Goal: Transaction & Acquisition: Purchase product/service

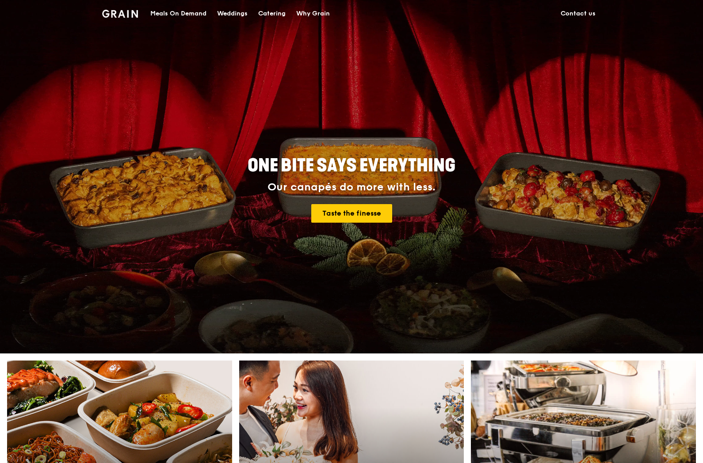
click at [185, 14] on div "Meals On Demand" at bounding box center [178, 13] width 56 height 27
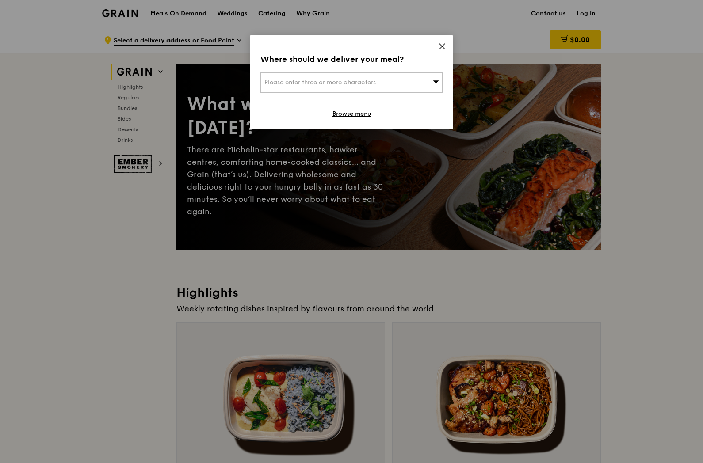
click at [370, 85] on span "Please enter three or more characters" at bounding box center [319, 83] width 111 height 8
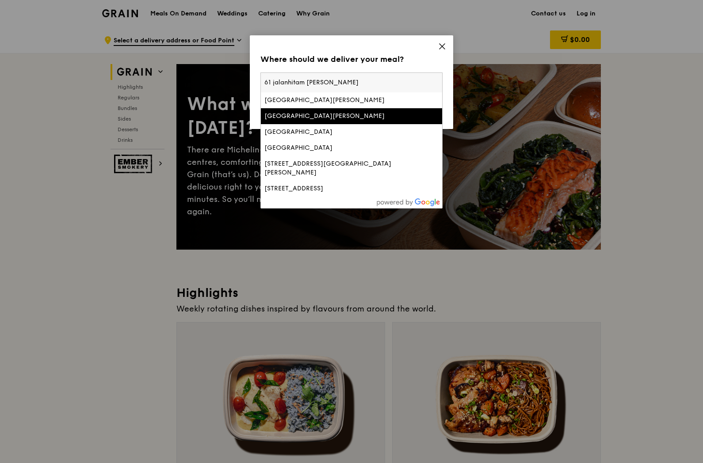
drag, startPoint x: 289, startPoint y: 81, endPoint x: 347, endPoint y: 84, distance: 57.5
click at [291, 81] on input "61 jalanhitam manis" at bounding box center [351, 82] width 181 height 19
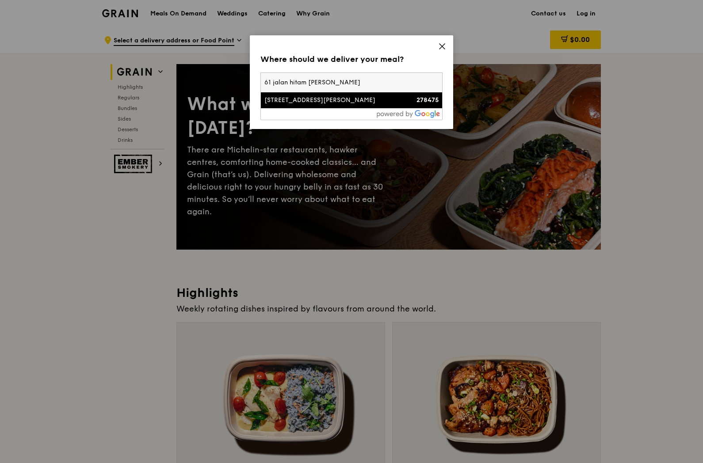
type input "61 jalan hitam manis"
click at [357, 102] on div "[STREET_ADDRESS][PERSON_NAME]" at bounding box center [329, 100] width 131 height 9
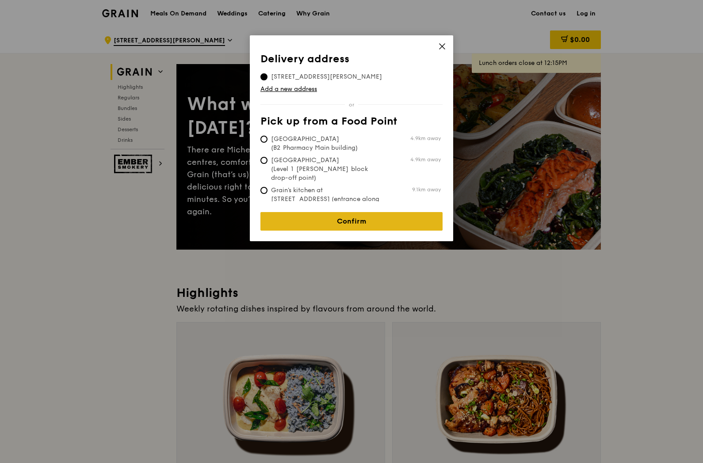
click at [364, 212] on link "Confirm" at bounding box center [351, 221] width 182 height 19
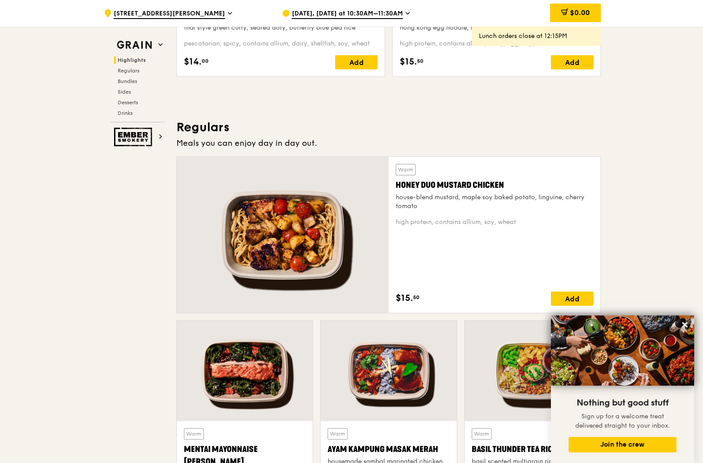
scroll to position [602, 0]
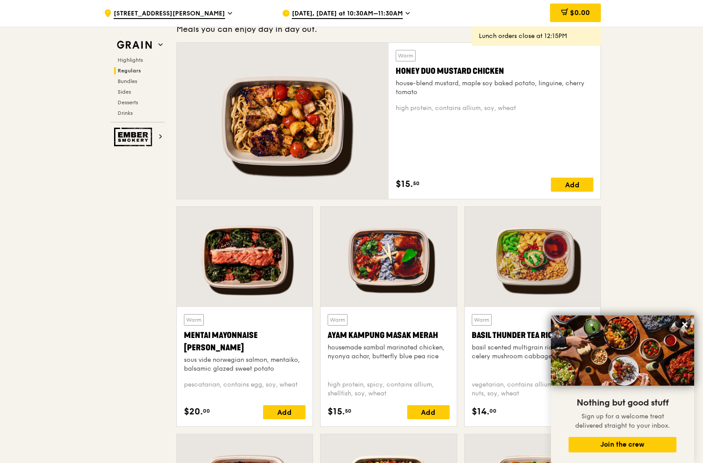
click at [328, 95] on div at bounding box center [283, 121] width 212 height 156
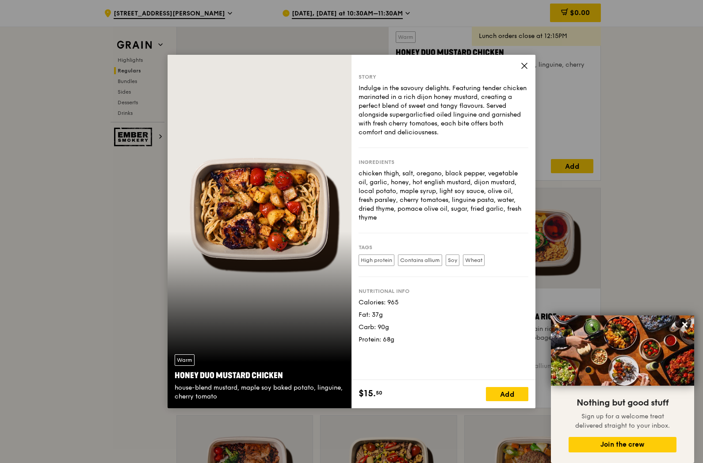
scroll to position [622, 0]
click at [514, 394] on div "Add" at bounding box center [507, 394] width 42 height 14
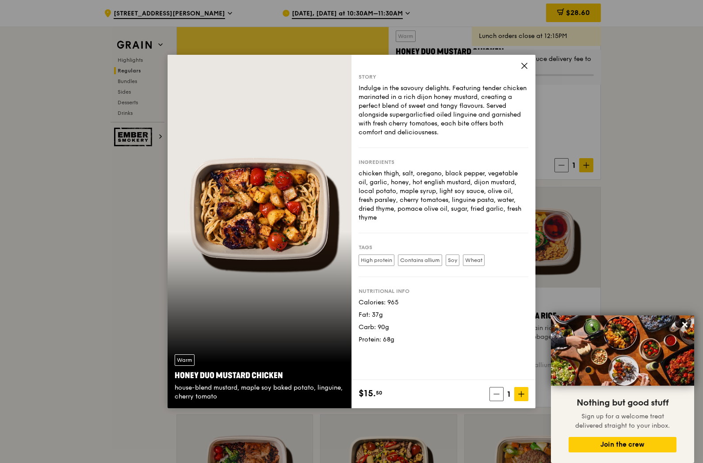
click at [529, 62] on div "Story Indulge in the savoury delights. Featuring tender chicken marinated in a …" at bounding box center [443, 217] width 184 height 325
click at [523, 63] on icon at bounding box center [524, 66] width 8 height 8
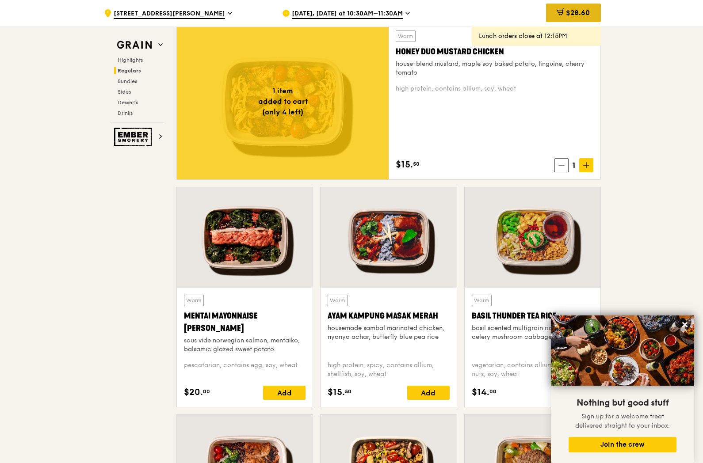
click at [579, 14] on span "$28.60" at bounding box center [578, 12] width 24 height 8
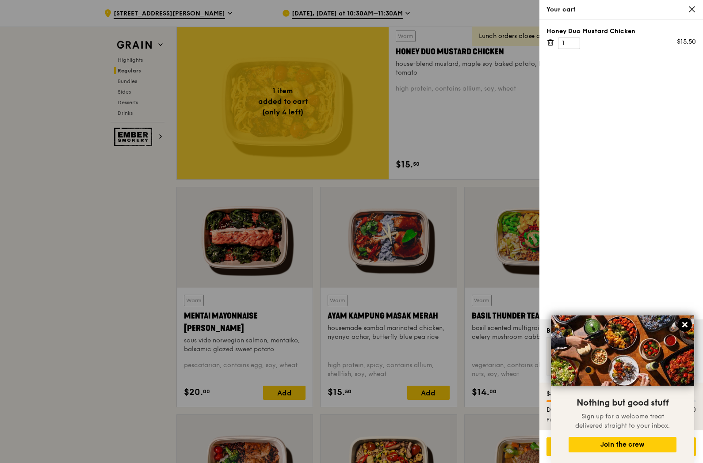
click at [684, 323] on icon at bounding box center [685, 325] width 8 height 8
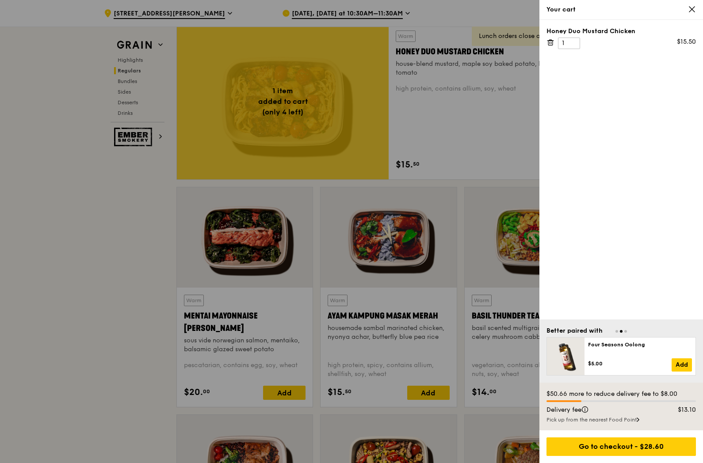
click at [632, 417] on div "Pick up from the nearest Food Point" at bounding box center [620, 419] width 149 height 7
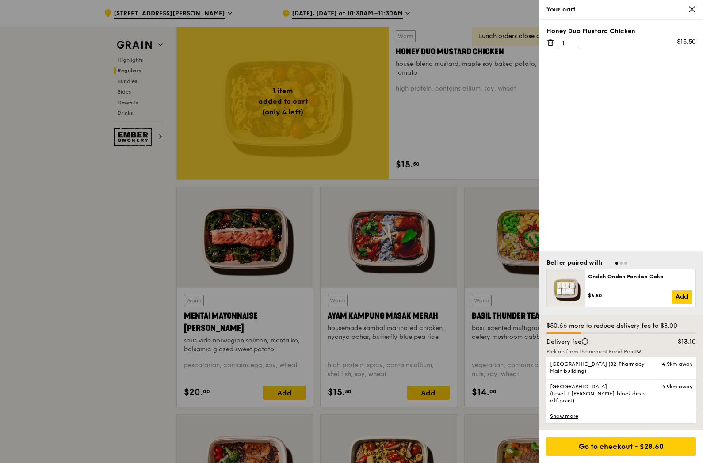
click at [570, 417] on link "Show more" at bounding box center [620, 416] width 149 height 15
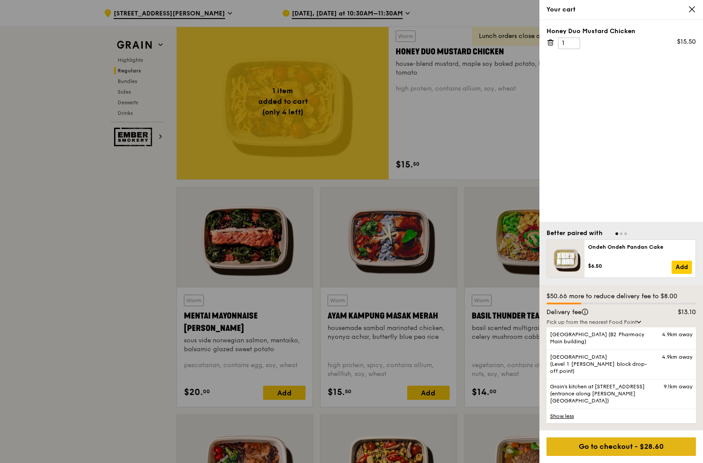
click at [598, 449] on div "Go to checkout - $28.60" at bounding box center [620, 447] width 149 height 19
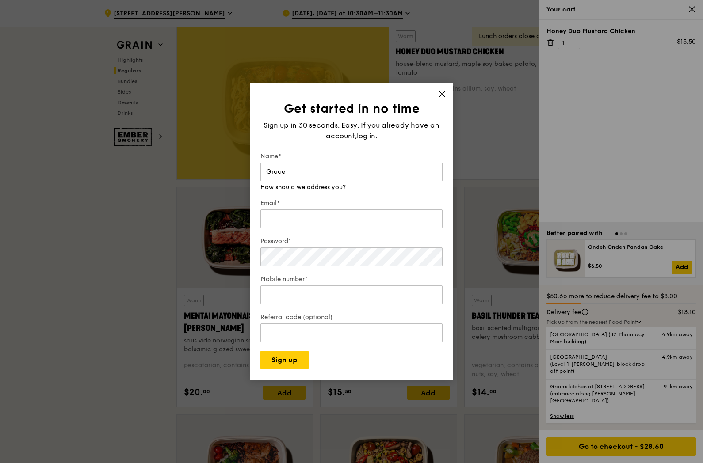
type input "Grace"
type input "lmzn@hotmail.com"
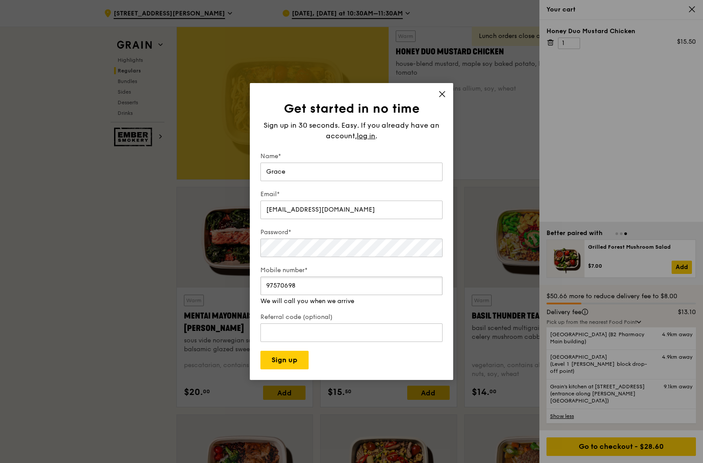
type input "97570698"
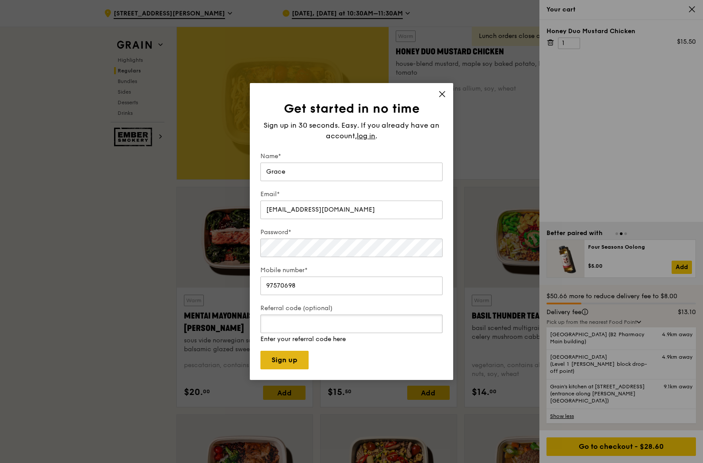
scroll to position [620, 0]
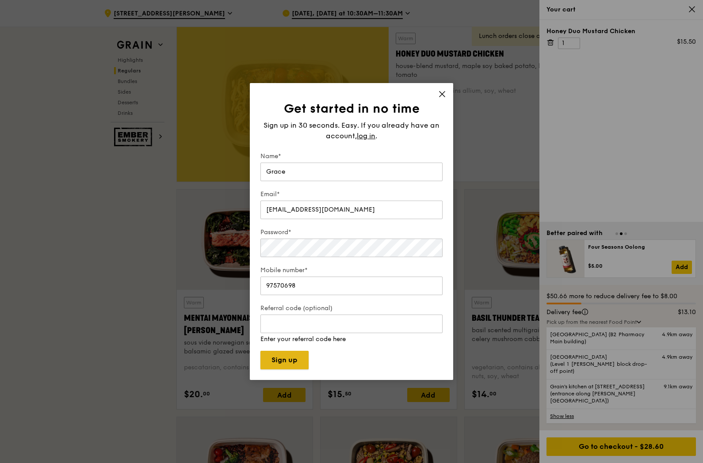
click at [299, 354] on button "Sign up" at bounding box center [284, 360] width 48 height 19
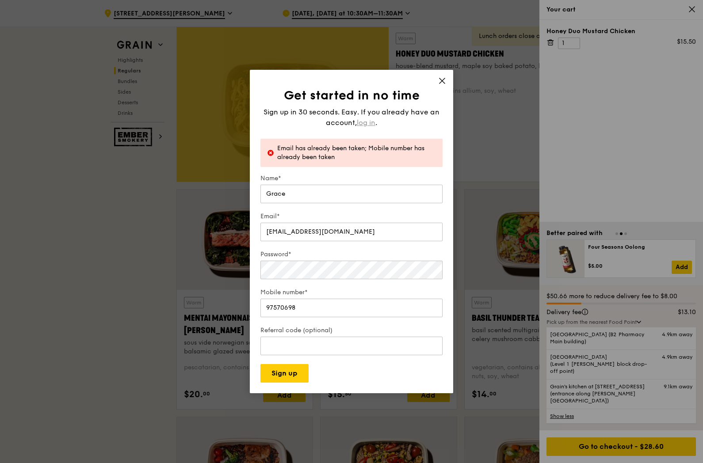
click at [363, 118] on span "log in" at bounding box center [366, 123] width 19 height 11
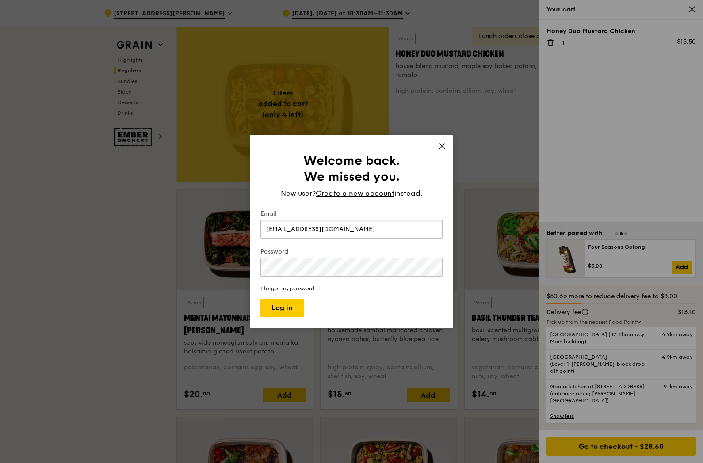
click at [314, 231] on input "lmzn@hotmail.com" at bounding box center [351, 229] width 182 height 19
type input "patrick.lim0314@yahoo.com.sg"
click at [260, 299] on button "Log in" at bounding box center [281, 308] width 43 height 19
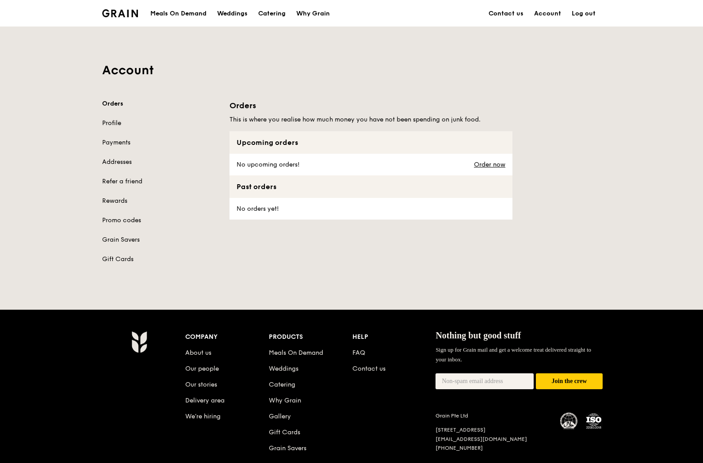
click at [114, 120] on link "Profile" at bounding box center [160, 123] width 117 height 9
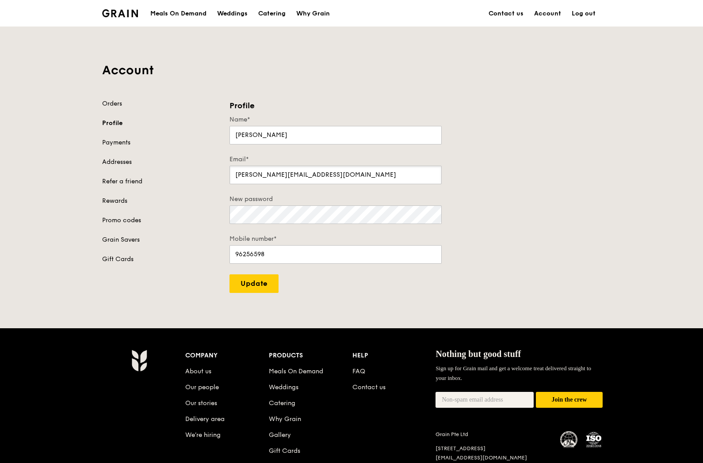
click at [303, 173] on input "patrick.lim0314@yahoo.com.sg" at bounding box center [335, 175] width 212 height 19
drag, startPoint x: 146, startPoint y: 171, endPoint x: 104, endPoint y: 174, distance: 42.1
click at [104, 174] on div "Orders Profile Payments Addresses Refer a friend Rewards Promo codes Grain Save…" at bounding box center [351, 196] width 509 height 194
type input "lmzn@hotmail.com"
click at [265, 137] on input "Patrick" at bounding box center [335, 135] width 212 height 19
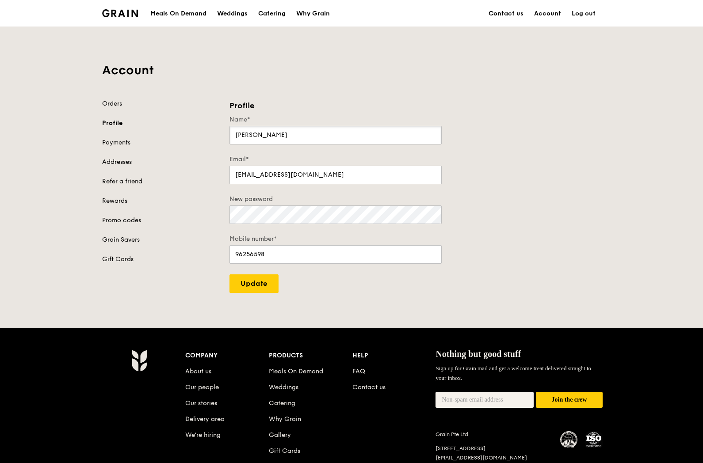
click at [265, 137] on input "Patrick" at bounding box center [335, 135] width 212 height 19
type input "Gracw"
type input "97570698"
drag, startPoint x: 266, startPoint y: 296, endPoint x: 265, endPoint y: 288, distance: 8.0
click at [266, 295] on div "Grain logo Meals On Demand Weddings Catering Why Grain Contact us Account Log o…" at bounding box center [351, 263] width 703 height 527
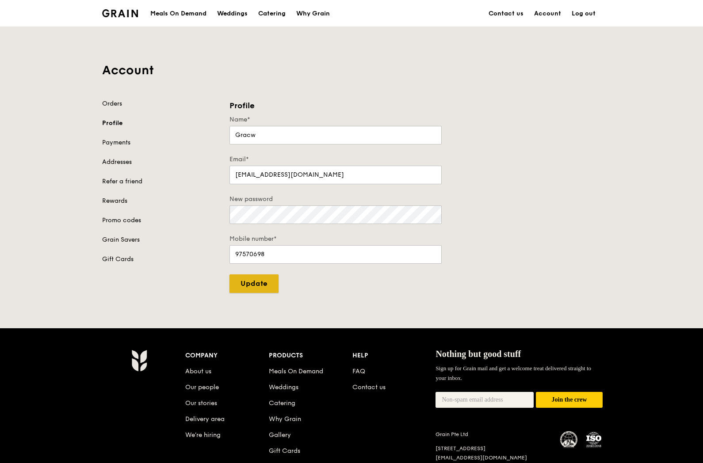
click at [265, 288] on input "Update" at bounding box center [253, 283] width 49 height 19
type input "Update"
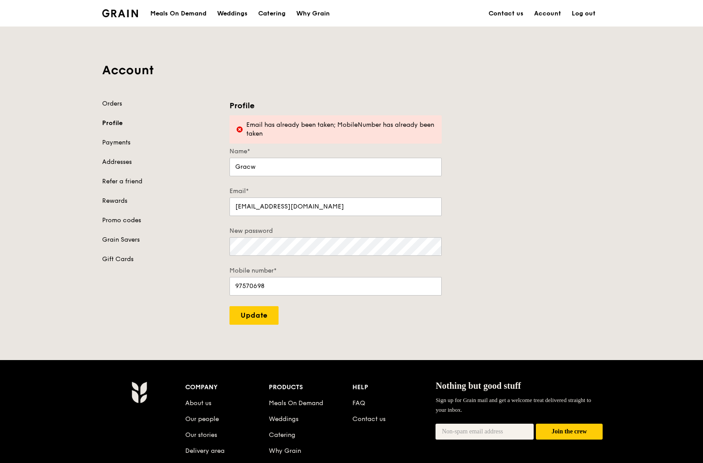
click at [587, 13] on link "Log out" at bounding box center [583, 13] width 34 height 27
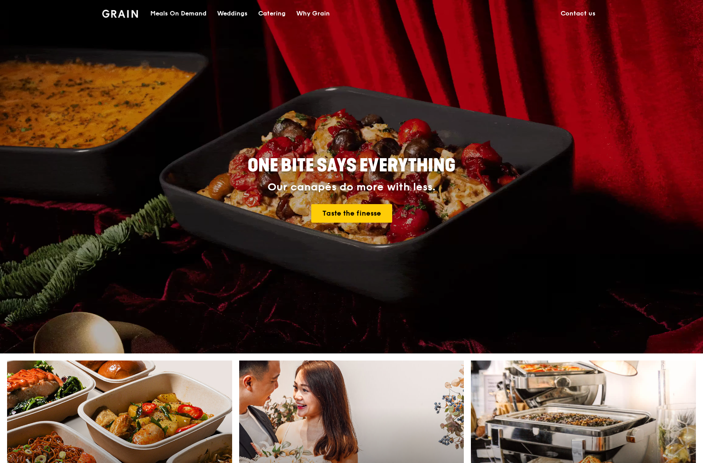
click at [187, 14] on div "Meals On Demand" at bounding box center [178, 13] width 56 height 27
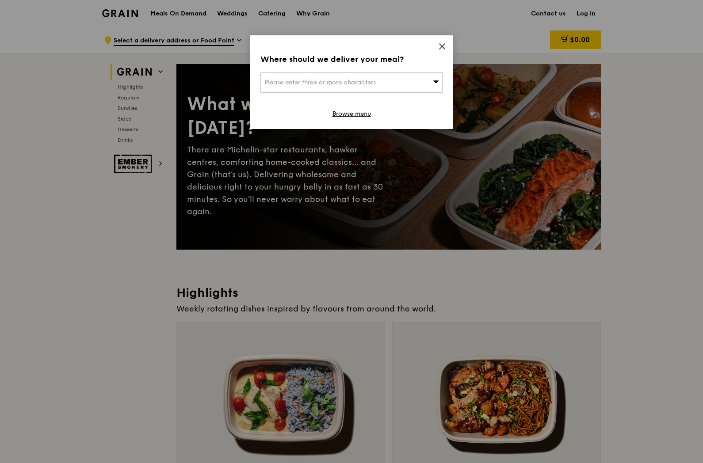
click at [446, 47] on div "Where should we deliver your meal? Please enter three or more characters Browse…" at bounding box center [351, 82] width 203 height 94
click at [442, 45] on icon at bounding box center [442, 46] width 8 height 8
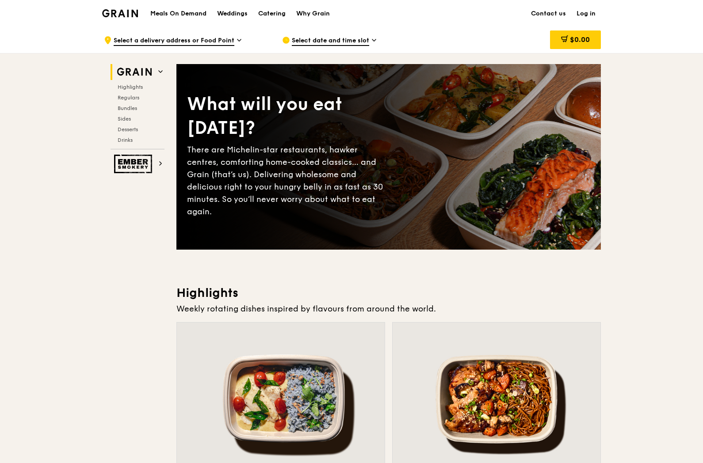
click at [581, 16] on link "Log in" at bounding box center [586, 13] width 30 height 27
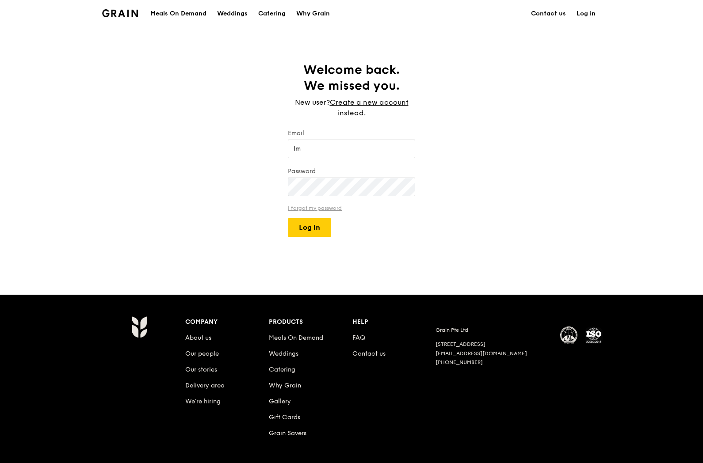
type input "lm"
click at [311, 206] on link "I forgot my password" at bounding box center [351, 208] width 127 height 6
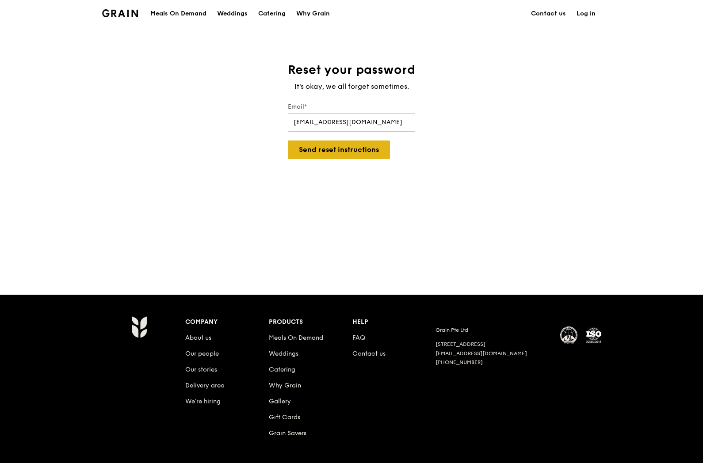
type input "lmzn@hotmail.com"
click at [307, 146] on button "Send reset instructions" at bounding box center [339, 150] width 102 height 19
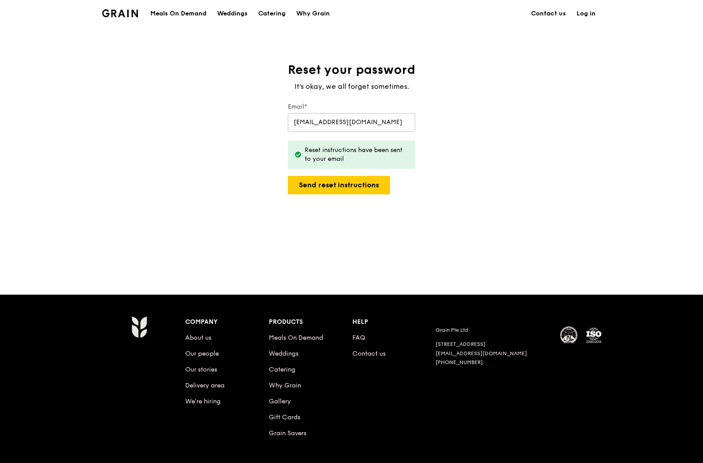
click at [588, 14] on link "Log in" at bounding box center [586, 13] width 30 height 27
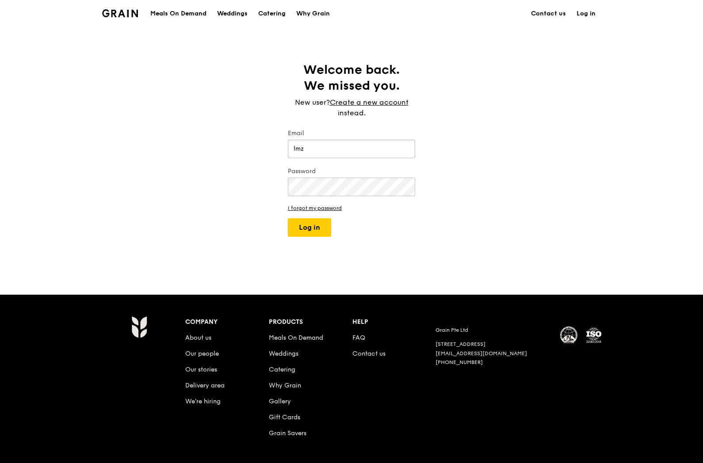
click at [351, 148] on input "lmz" at bounding box center [351, 149] width 127 height 19
type input "lmzn@hotmail.com"
click at [288, 218] on button "Log in" at bounding box center [309, 227] width 43 height 19
